Goal: Information Seeking & Learning: Learn about a topic

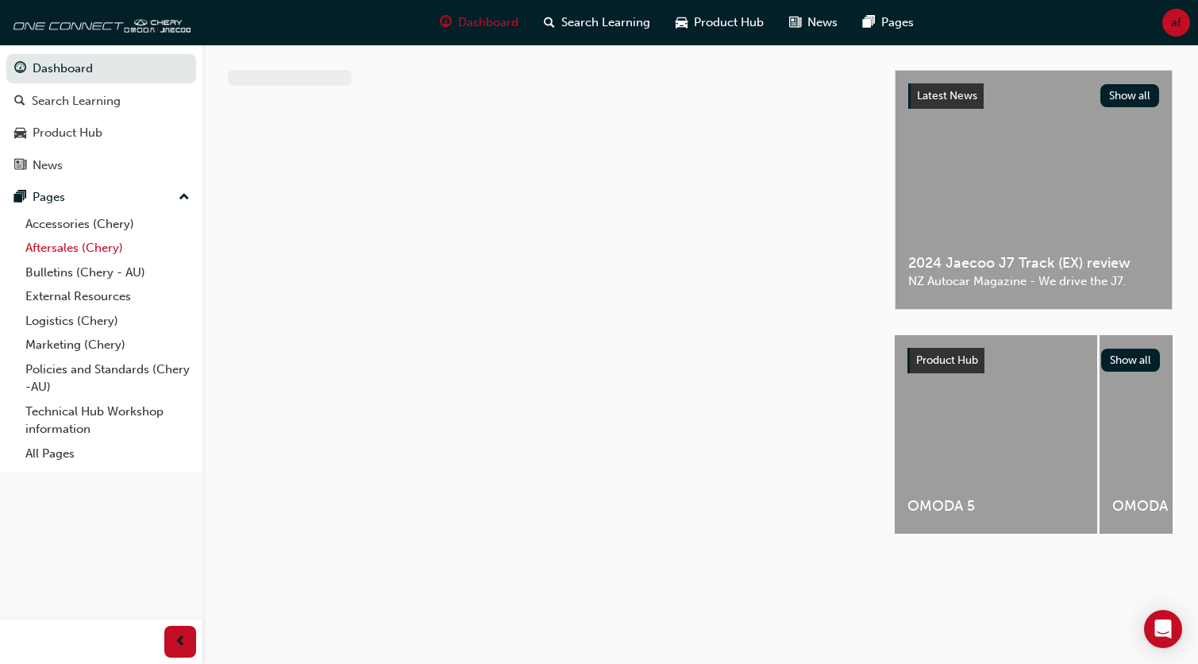
click at [60, 243] on link "Aftersales (Chery)" at bounding box center [107, 248] width 177 height 25
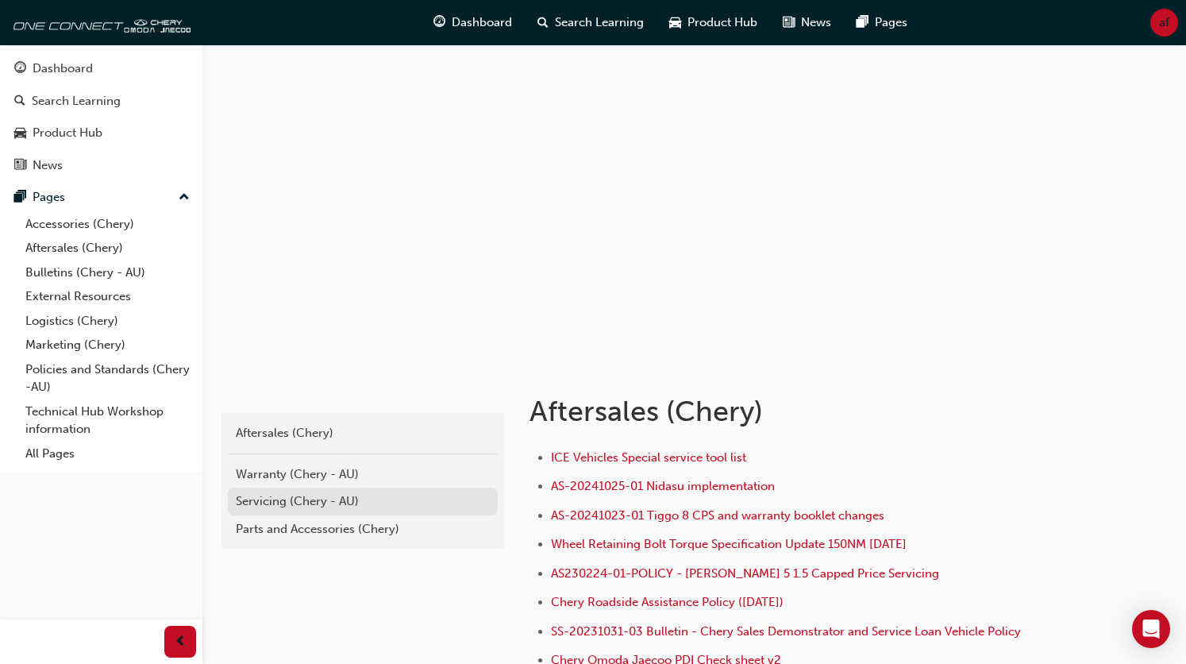
click at [271, 504] on div "Servicing (Chery - AU)" at bounding box center [363, 501] width 254 height 18
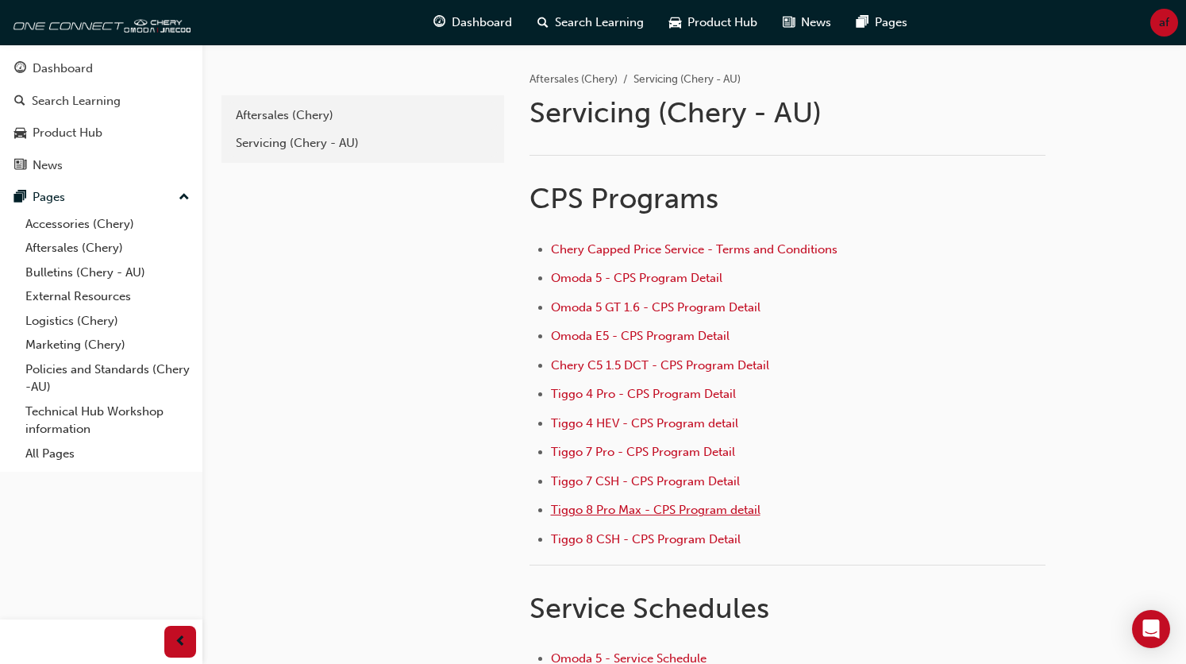
click at [606, 510] on span "Tiggo 8 Pro Max - CPS Program detail" at bounding box center [656, 509] width 210 height 14
click at [627, 390] on span "Tiggo 4 Pro - CPS Program Detail" at bounding box center [643, 394] width 185 height 14
click at [593, 280] on span "Omoda 5 - CPS Program Detail" at bounding box center [636, 278] width 171 height 14
click at [576, 304] on span "Omoda 5 GT 1.6 - CPS Program Detail" at bounding box center [656, 307] width 210 height 14
